Goal: Information Seeking & Learning: Learn about a topic

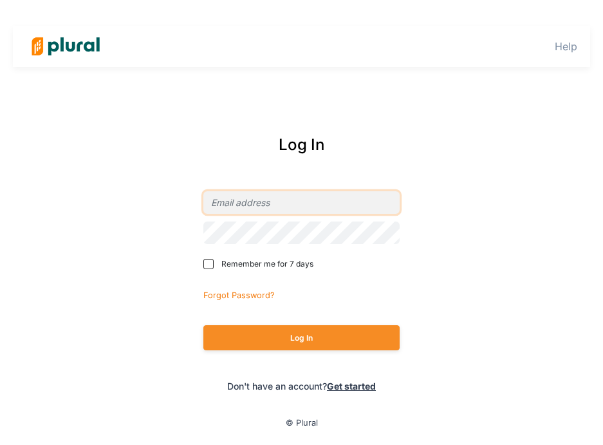
click at [283, 202] on input "email" at bounding box center [301, 202] width 196 height 23
click at [426, 116] on div "Help Log In Remember me for 7 days Forgot Password? Log In Don't have an accoun…" at bounding box center [301, 222] width 603 height 445
click at [335, 201] on input "email" at bounding box center [301, 202] width 196 height 23
paste input "[EMAIL_ADDRESS][DOMAIN_NAME]"
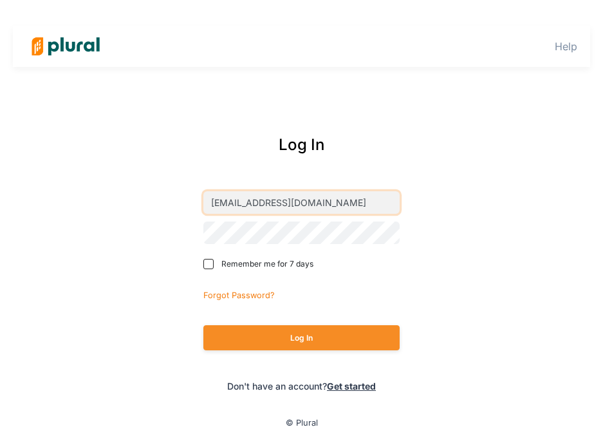
type input "[EMAIL_ADDRESS][DOMAIN_NAME]"
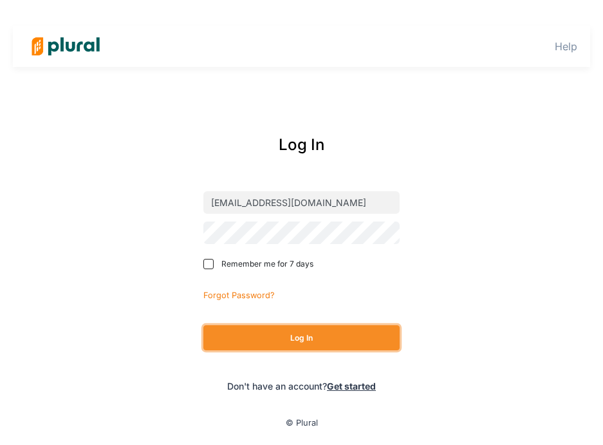
click at [304, 336] on button "Log In" at bounding box center [301, 337] width 196 height 25
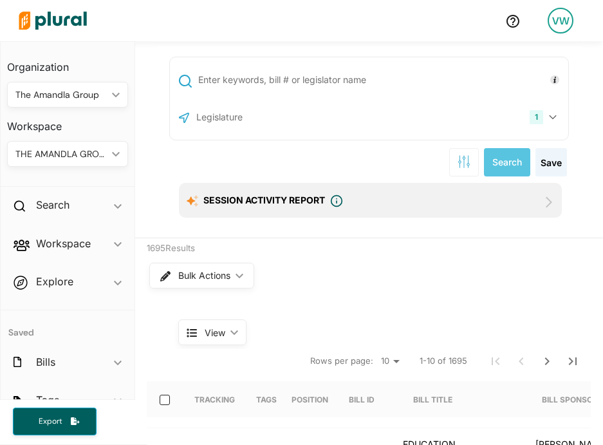
click at [342, 73] on input "text" at bounding box center [381, 80] width 368 height 24
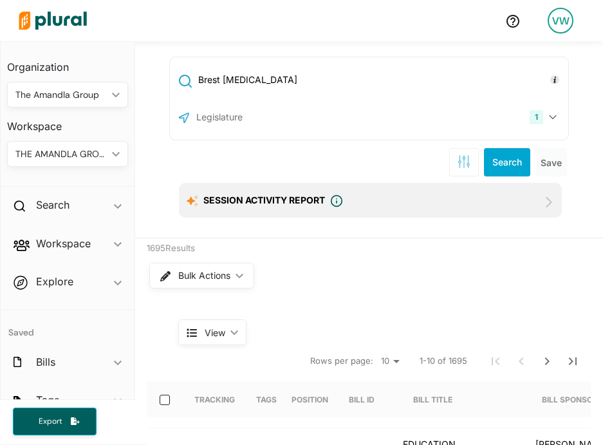
click at [203, 88] on input "Brest [MEDICAL_DATA]" at bounding box center [381, 80] width 368 height 24
click at [212, 86] on input "Brest [MEDICAL_DATA]" at bounding box center [381, 80] width 368 height 24
click at [217, 84] on input "Brest [MEDICAL_DATA]" at bounding box center [381, 80] width 368 height 24
type input "[MEDICAL_DATA]"
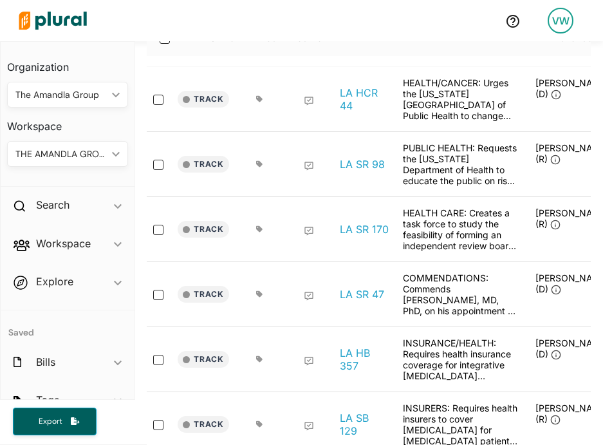
scroll to position [369, 0]
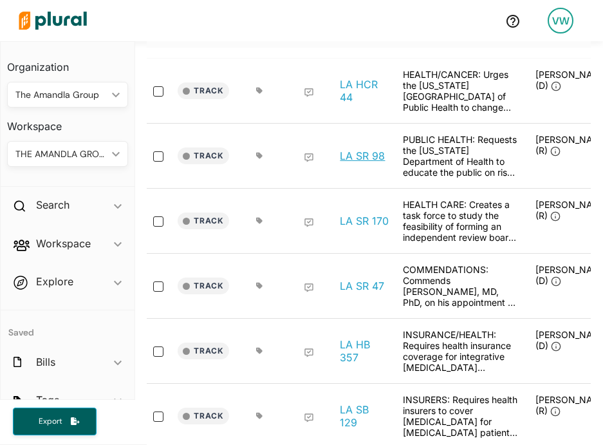
click at [367, 156] on link "LA SR 98" at bounding box center [362, 155] width 45 height 13
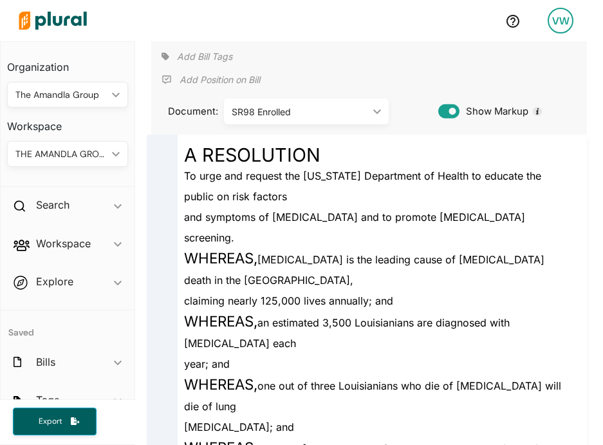
scroll to position [121, 0]
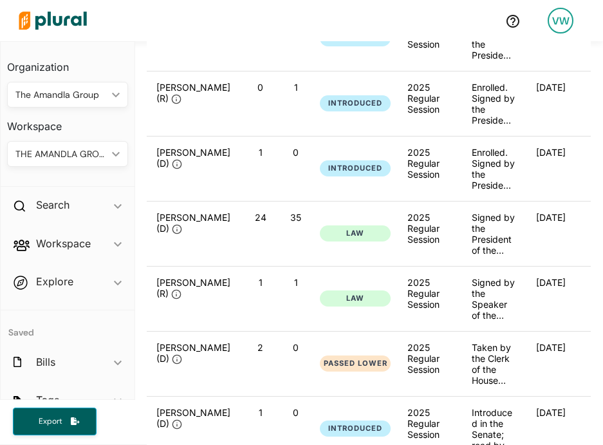
scroll to position [0, 136]
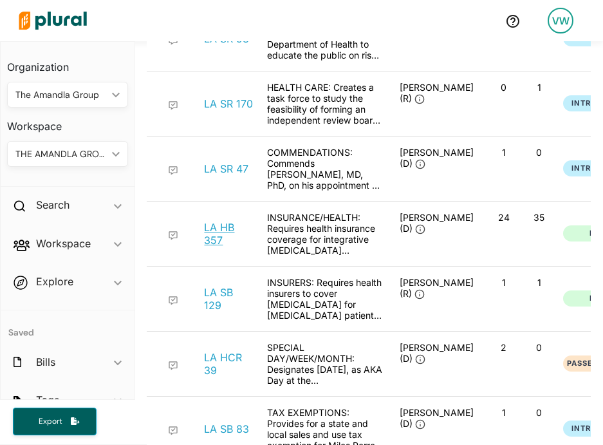
click at [215, 228] on link "LA HB 357" at bounding box center [228, 234] width 49 height 26
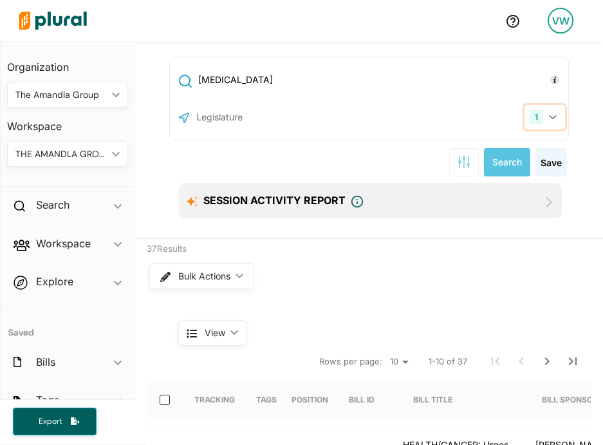
click at [555, 119] on icon "button" at bounding box center [553, 117] width 8 height 5
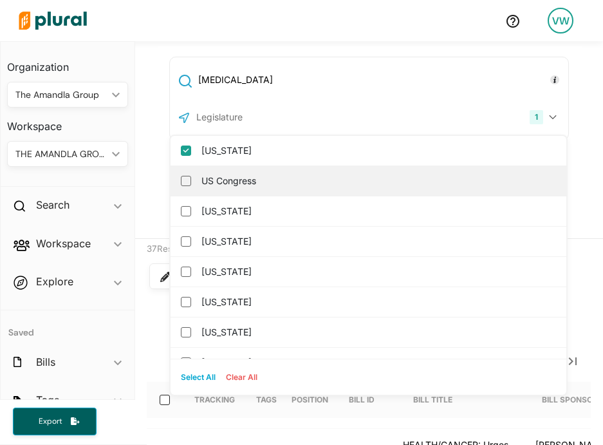
click at [327, 188] on label "US Congress" at bounding box center [377, 180] width 352 height 19
click at [191, 186] on input "US Congress" at bounding box center [186, 181] width 10 height 10
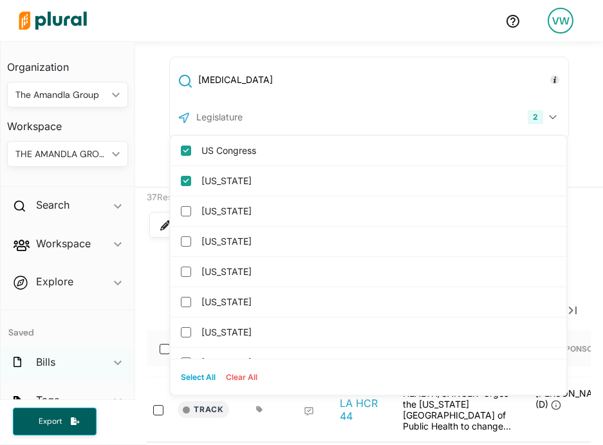
click at [111, 356] on div "Bills ic_keyboard_arrow_down" at bounding box center [68, 364] width 134 height 35
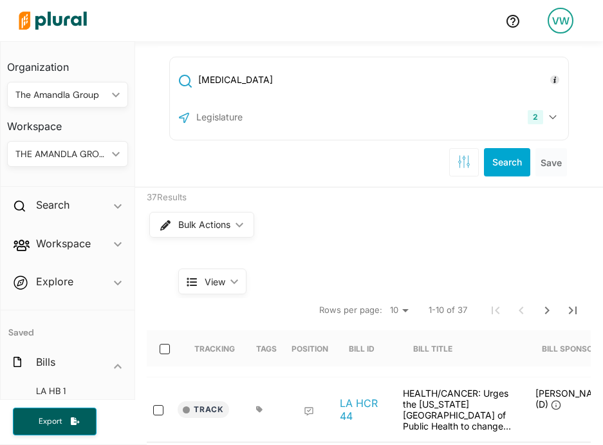
click at [302, 100] on div "[MEDICAL_DATA] 2 US Congress [US_STATE] [US_STATE] [US_STATE] [US_STATE] [US_ST…" at bounding box center [369, 99] width 400 height 84
click at [285, 78] on input "[MEDICAL_DATA]" at bounding box center [381, 80] width 368 height 24
click at [289, 119] on input "text" at bounding box center [264, 117] width 138 height 24
click at [557, 116] on button "2" at bounding box center [543, 117] width 42 height 24
click at [145, 112] on div "[MEDICAL_DATA] 2 US Congress [US_STATE] [US_STATE] [US_STATE] [US_STATE] [US_ST…" at bounding box center [369, 114] width 468 height 146
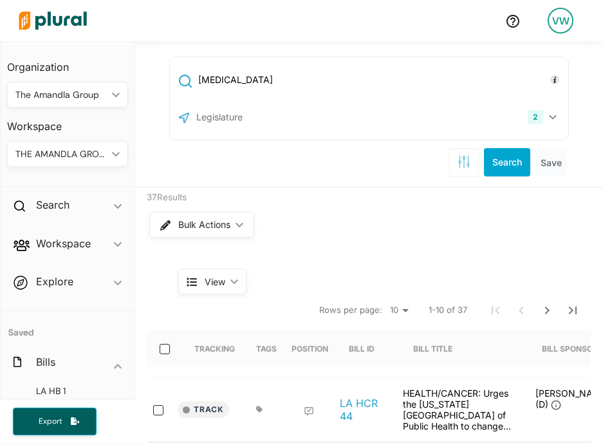
click at [348, 80] on input "[MEDICAL_DATA]" at bounding box center [381, 80] width 368 height 24
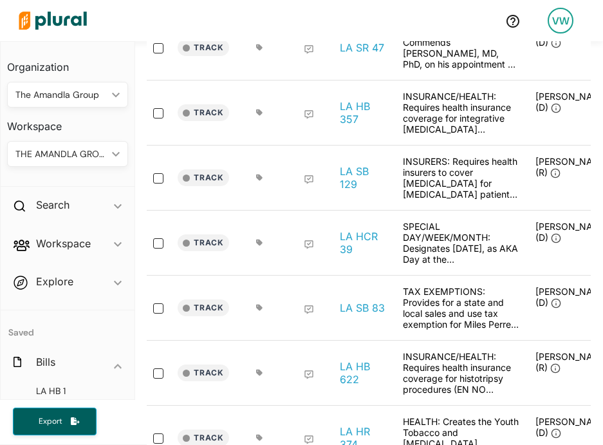
scroll to position [564, 0]
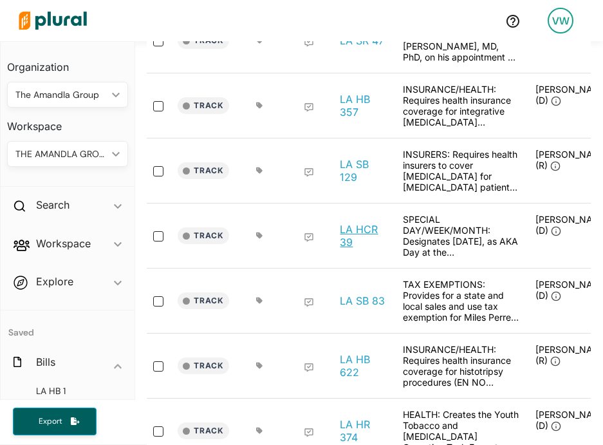
click at [361, 227] on link "LA HCR 39" at bounding box center [364, 236] width 49 height 26
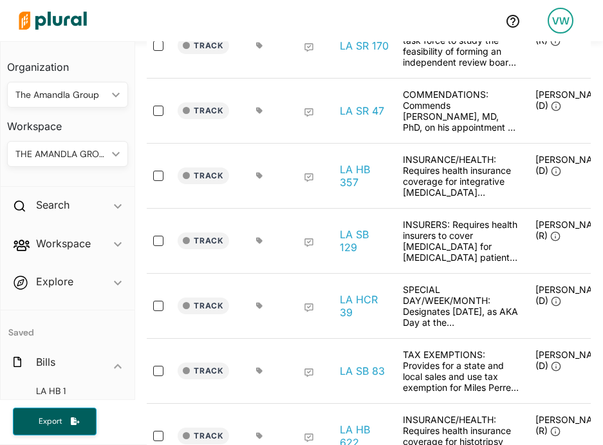
scroll to position [679, 0]
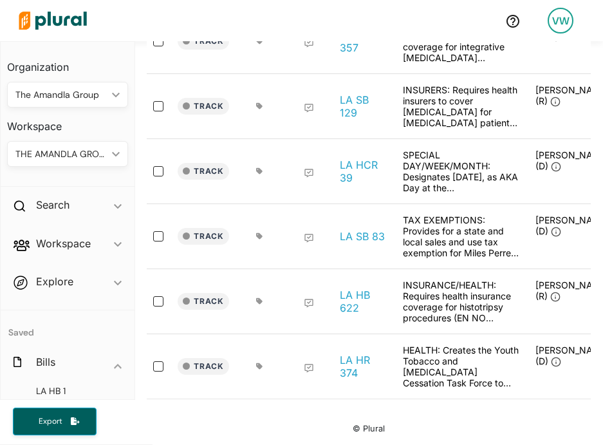
click at [451, 304] on div "INSURANCE/HEALTH: Requires health insurance coverage for histotripsy procedures…" at bounding box center [460, 301] width 129 height 44
click at [443, 289] on div "INSURANCE/HEALTH: Requires health insurance coverage for histotripsy procedures…" at bounding box center [460, 301] width 129 height 44
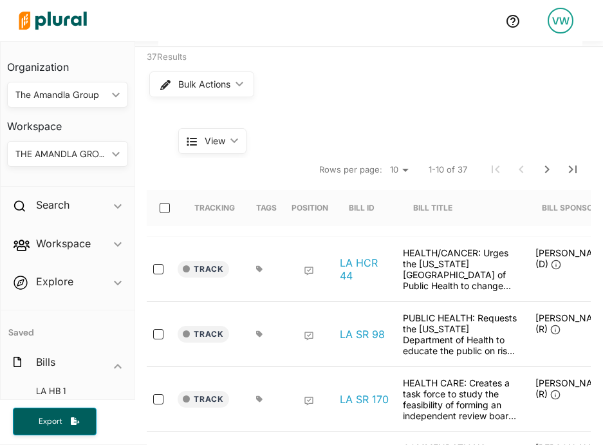
scroll to position [0, 0]
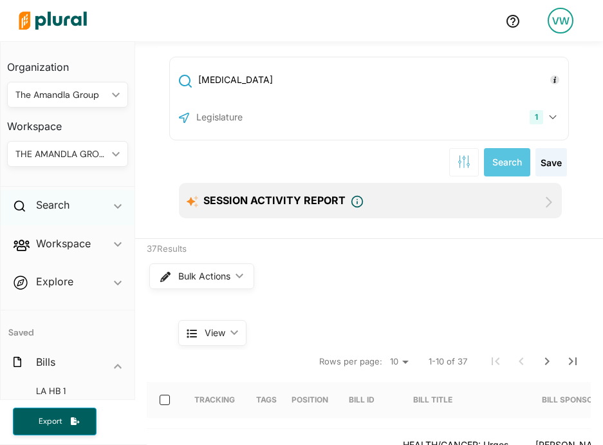
click at [71, 207] on div "Search ic_keyboard_arrow_down" at bounding box center [68, 207] width 134 height 35
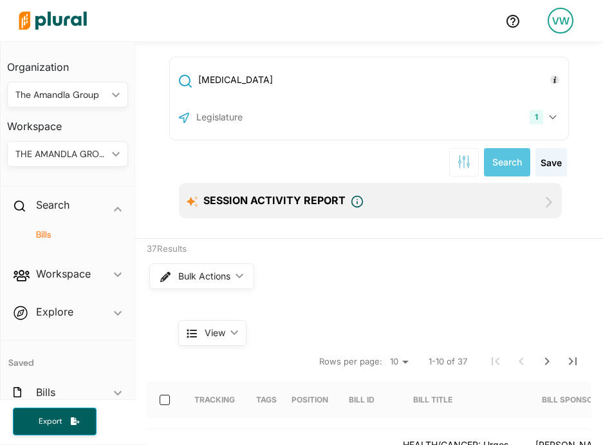
click at [263, 106] on input "text" at bounding box center [264, 117] width 138 height 24
click at [551, 113] on button "1" at bounding box center [544, 117] width 41 height 24
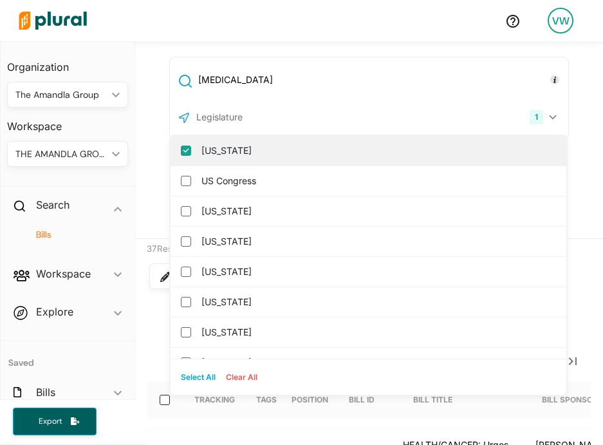
click at [187, 155] on input "[US_STATE]" at bounding box center [186, 150] width 10 height 10
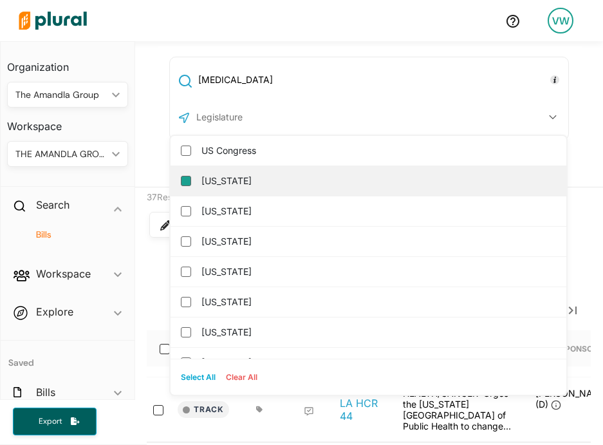
click at [185, 178] on input "[US_STATE]" at bounding box center [186, 181] width 10 height 10
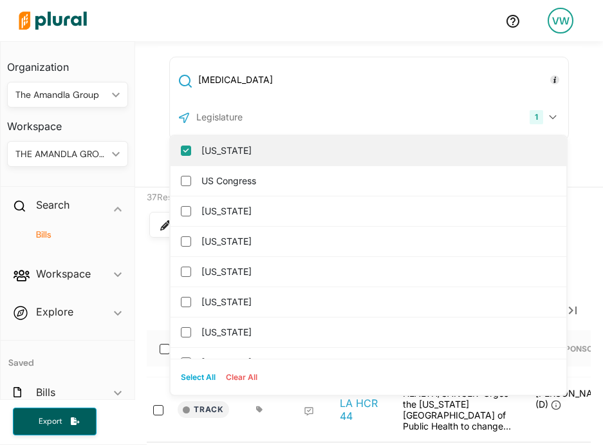
click at [170, 152] on div "[US_STATE]" at bounding box center [368, 151] width 396 height 30
click at [186, 151] on input "[US_STATE]" at bounding box center [186, 150] width 10 height 10
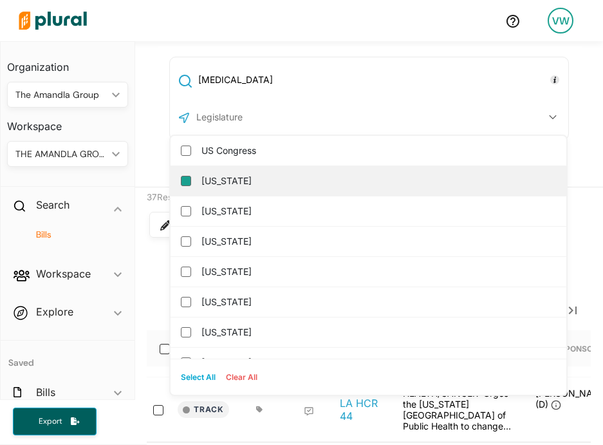
click at [186, 182] on input "[US_STATE]" at bounding box center [186, 181] width 10 height 10
click at [185, 179] on input "US Congress" at bounding box center [186, 181] width 10 height 10
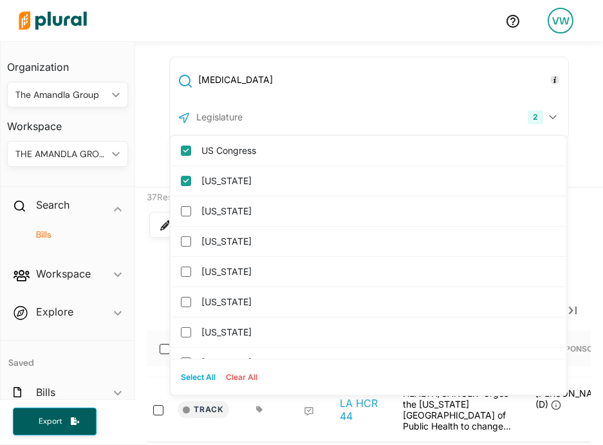
click at [145, 108] on div "[MEDICAL_DATA] 2 US Congress [US_STATE] [US_STATE] [US_STATE] [US_STATE] [US_ST…" at bounding box center [369, 114] width 468 height 146
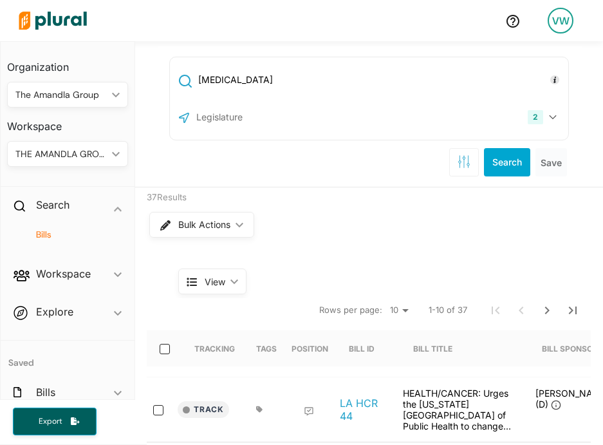
click at [290, 95] on div "[MEDICAL_DATA] 2 US Congress [US_STATE] [US_STATE] [US_STATE] [US_STATE] [US_ST…" at bounding box center [369, 99] width 400 height 84
click at [282, 84] on input "[MEDICAL_DATA]" at bounding box center [381, 80] width 368 height 24
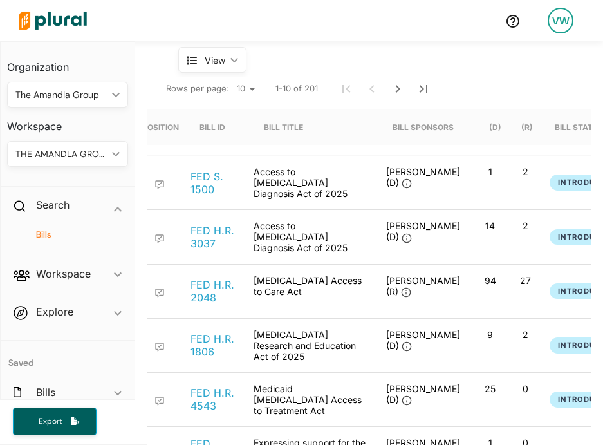
scroll to position [0, 111]
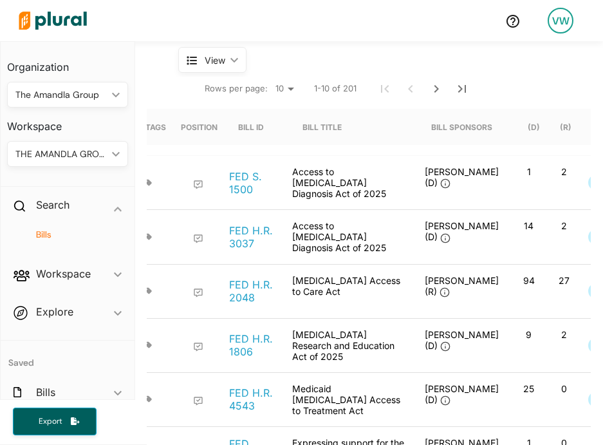
click at [371, 172] on div "Access to [MEDICAL_DATA] Diagnosis Act of 2025" at bounding box center [350, 182] width 129 height 33
click at [333, 170] on div "Access to [MEDICAL_DATA] Diagnosis Act of 2025" at bounding box center [350, 182] width 129 height 33
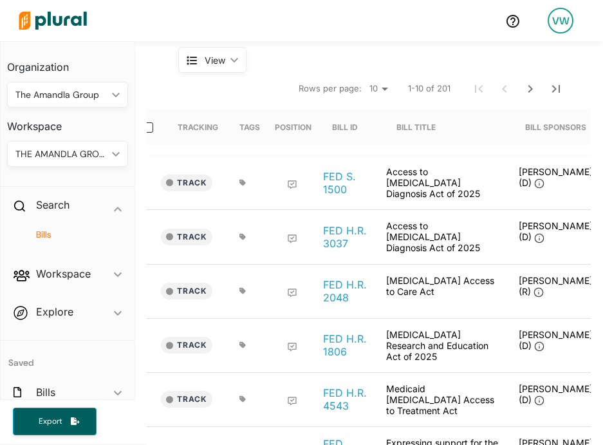
scroll to position [0, 4]
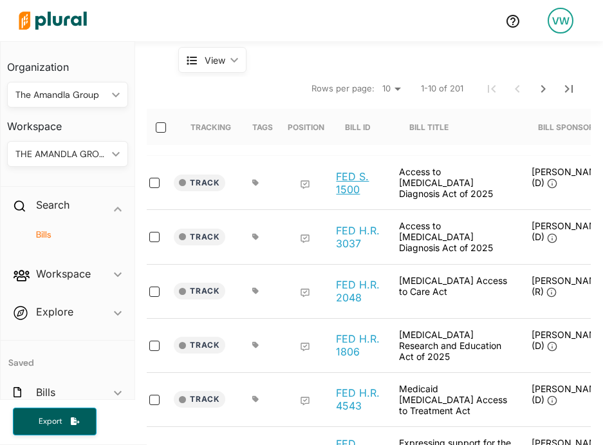
click at [353, 181] on link "FED S. 1500" at bounding box center [360, 183] width 49 height 26
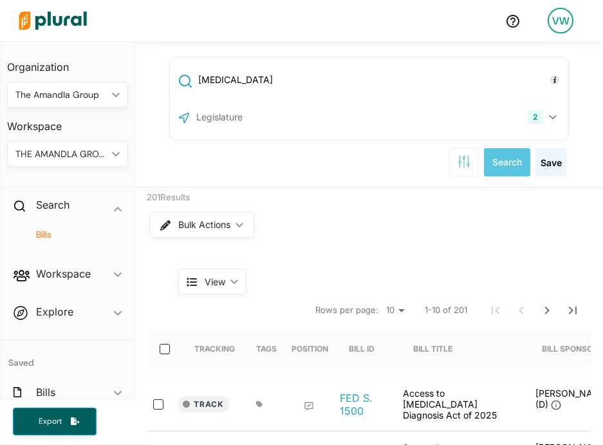
click at [285, 121] on input "text" at bounding box center [264, 117] width 138 height 24
click at [554, 115] on icon "button" at bounding box center [553, 117] width 8 height 5
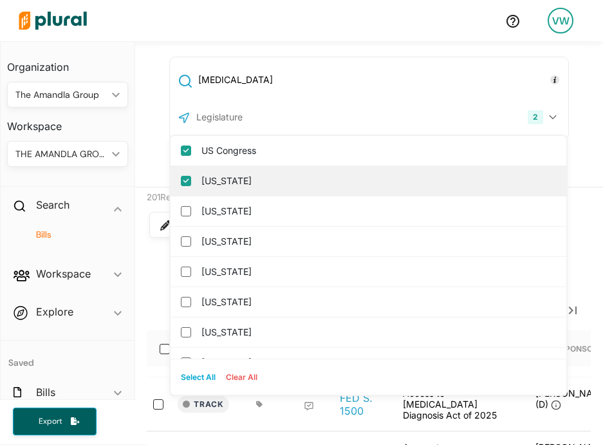
click at [187, 178] on input "[US_STATE]" at bounding box center [186, 181] width 10 height 10
checkbox input "false"
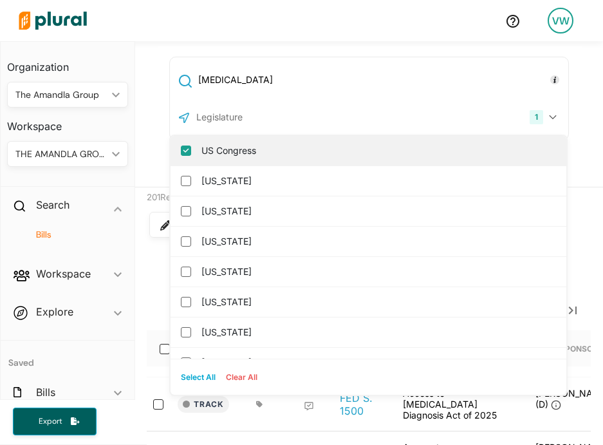
click at [187, 151] on input "US Congress" at bounding box center [186, 150] width 10 height 10
checkbox input "false"
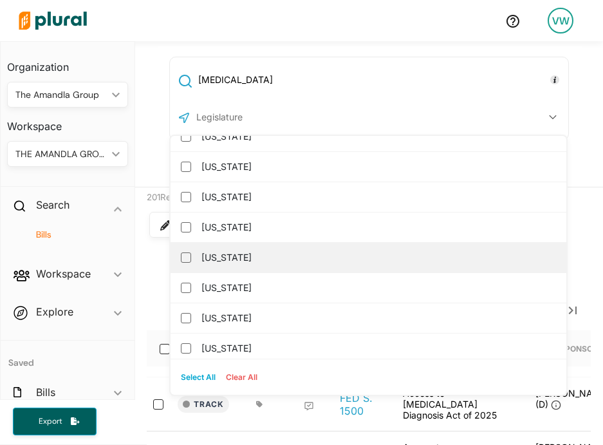
scroll to position [473, 0]
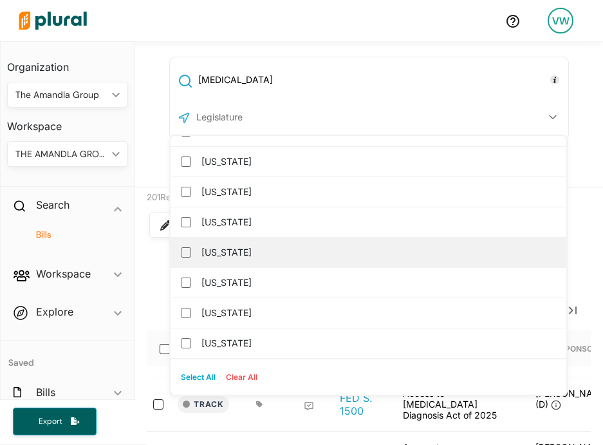
click at [249, 250] on label "[US_STATE]" at bounding box center [377, 252] width 352 height 19
click at [191, 250] on input "[US_STATE]" at bounding box center [186, 252] width 10 height 10
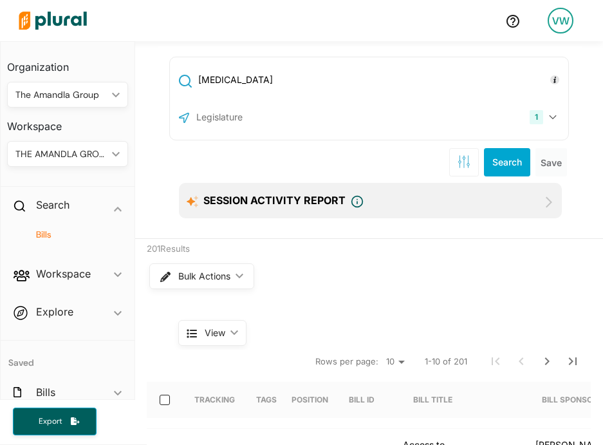
click at [143, 201] on div "[MEDICAL_DATA] 1 [US_STATE] [GEOGRAPHIC_DATA] Congress [US_STATE] [US_STATE] [U…" at bounding box center [369, 140] width 468 height 198
click at [515, 170] on button "Search" at bounding box center [507, 162] width 46 height 28
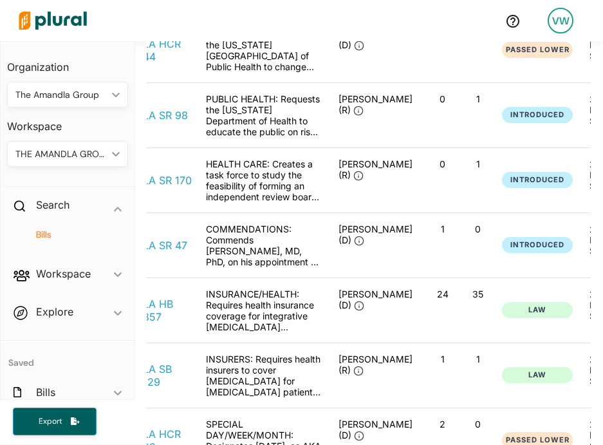
scroll to position [0, 196]
click at [262, 55] on div "HEALTH/CANCER: Urges the [US_STATE][GEOGRAPHIC_DATA] of Public Health to change…" at bounding box center [264, 50] width 129 height 44
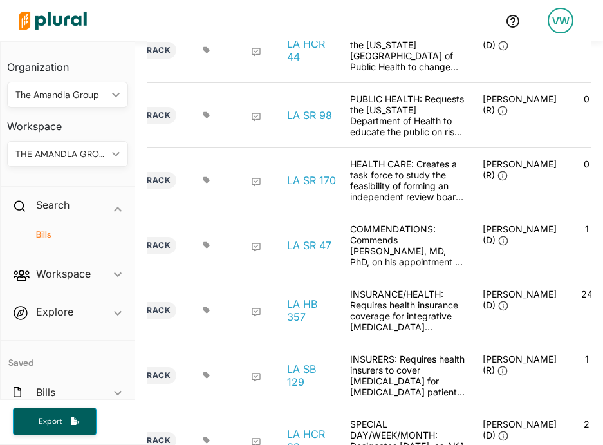
scroll to position [0, 0]
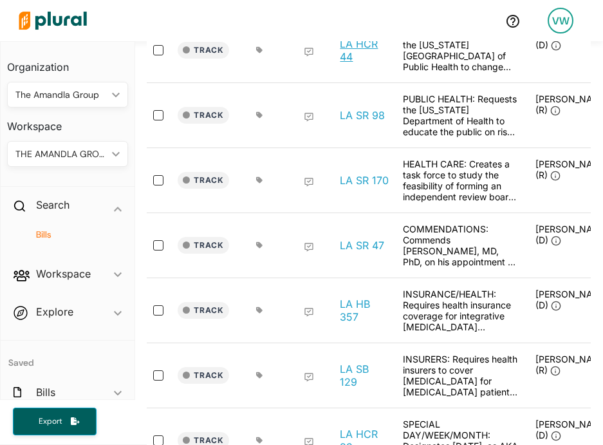
click at [362, 51] on link "LA HCR 44" at bounding box center [364, 50] width 49 height 26
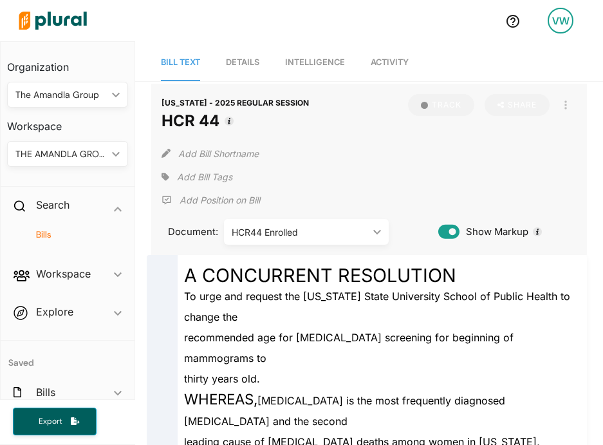
click at [241, 64] on span "Details" at bounding box center [242, 62] width 33 height 10
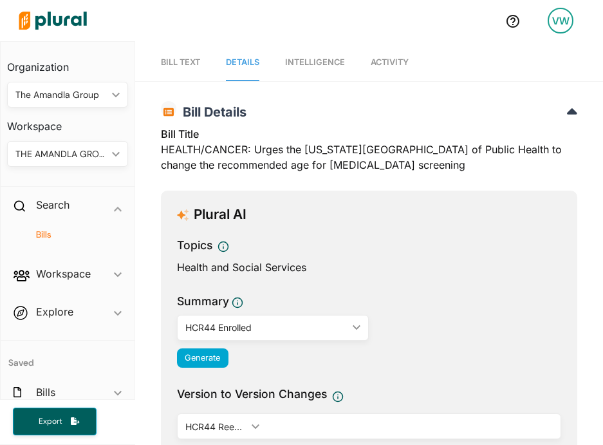
click at [172, 60] on span "Bill Text" at bounding box center [180, 62] width 39 height 10
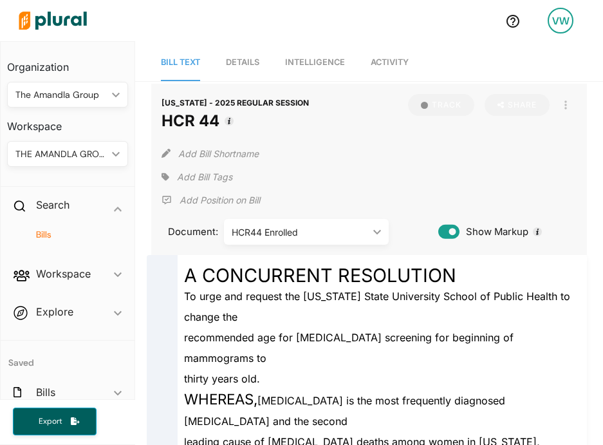
click at [239, 60] on span "Details" at bounding box center [242, 62] width 33 height 10
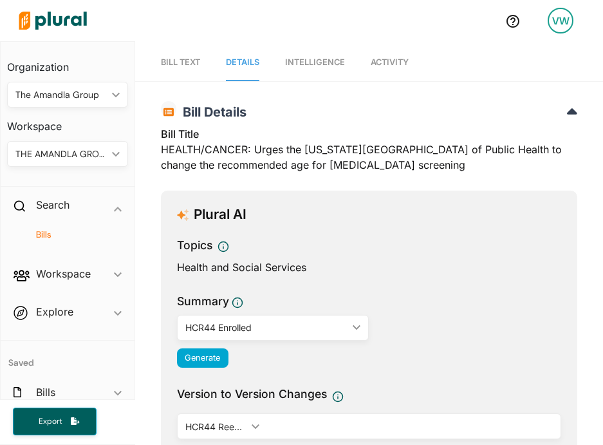
click at [345, 163] on div "Bill Title HEALTH/CANCER: Urges the [US_STATE][GEOGRAPHIC_DATA] of Public Healt…" at bounding box center [369, 153] width 416 height 54
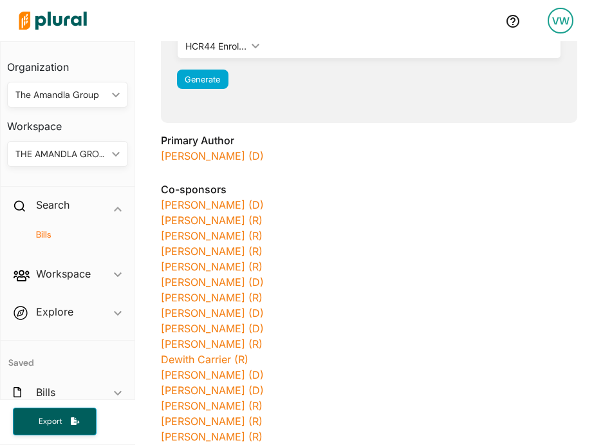
scroll to position [432, 0]
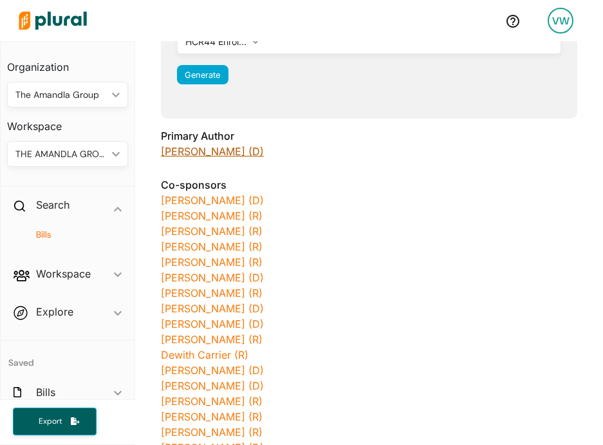
click at [194, 155] on link "[PERSON_NAME] (D)" at bounding box center [212, 151] width 103 height 13
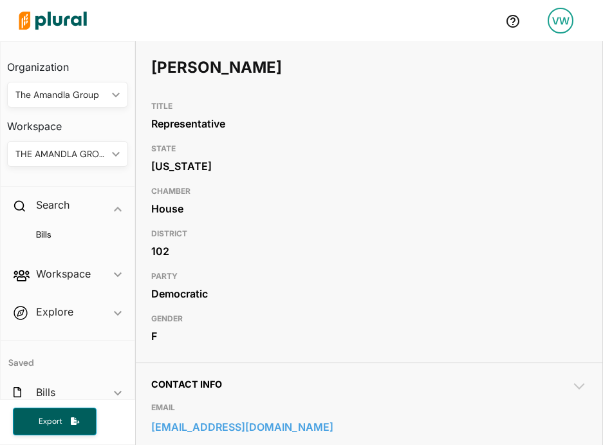
scroll to position [299, 0]
